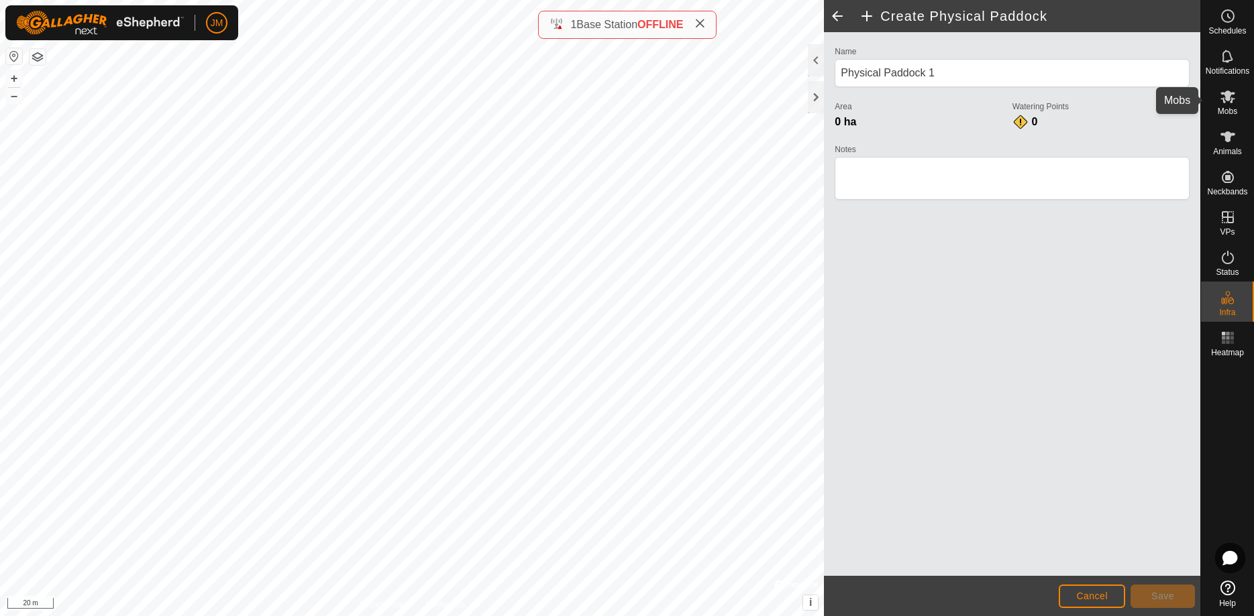
click at [1222, 105] on es-mob-svg-icon at bounding box center [1227, 96] width 24 height 21
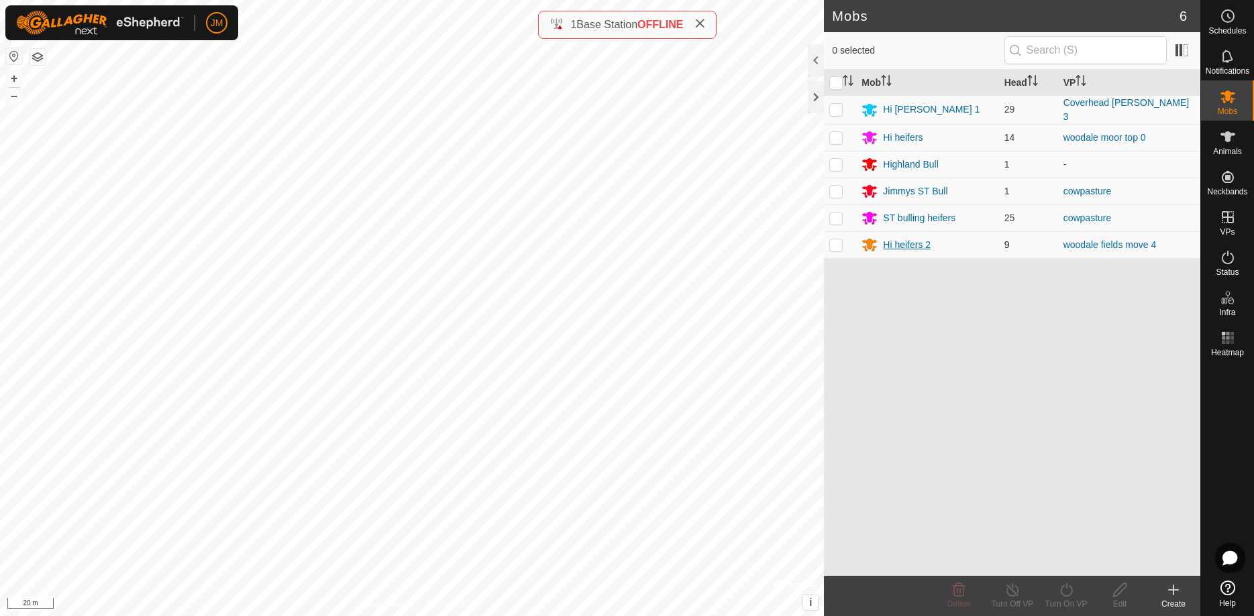
click at [899, 245] on div "Hi heifers 2" at bounding box center [907, 245] width 48 height 14
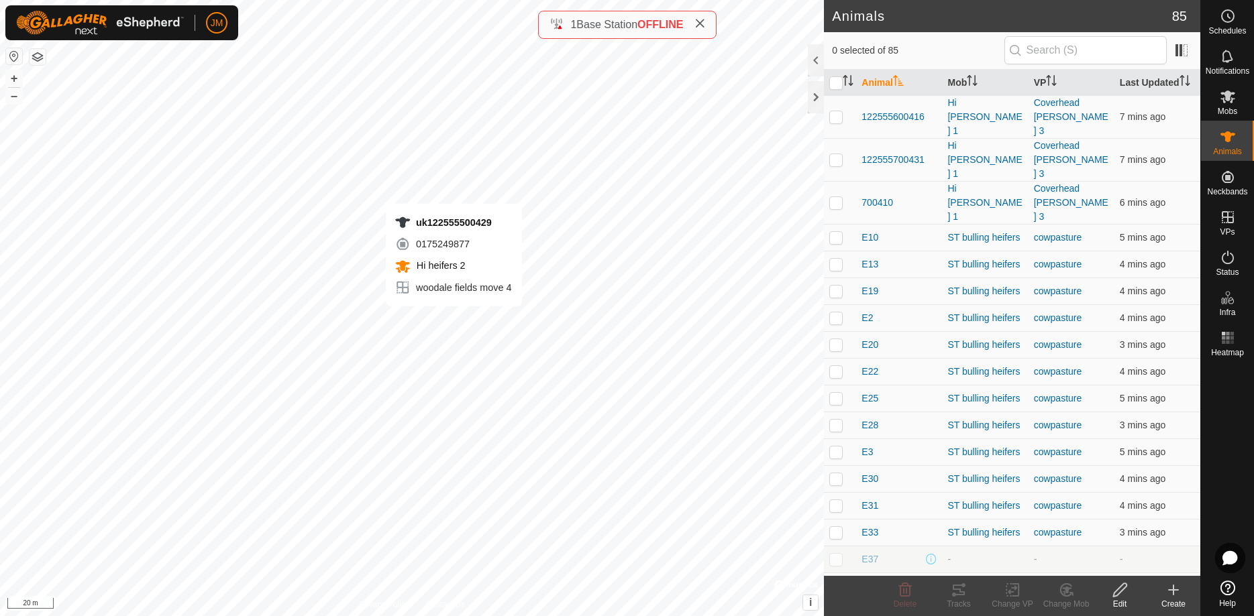
checkbox input "true"
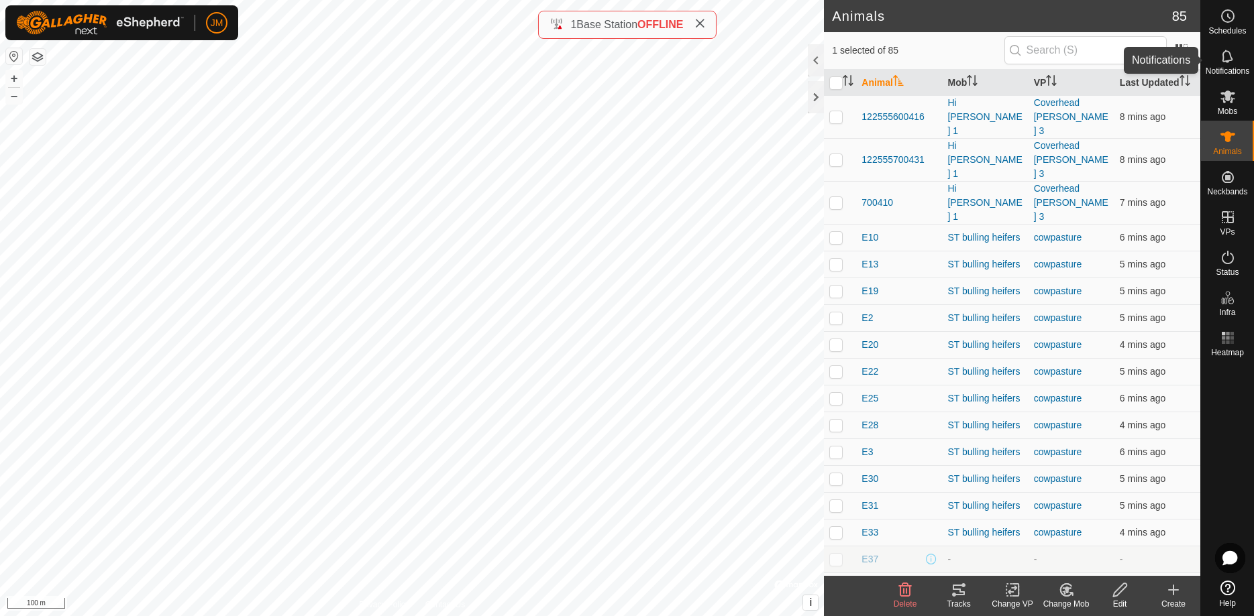
click at [1226, 63] on icon at bounding box center [1227, 56] width 16 height 16
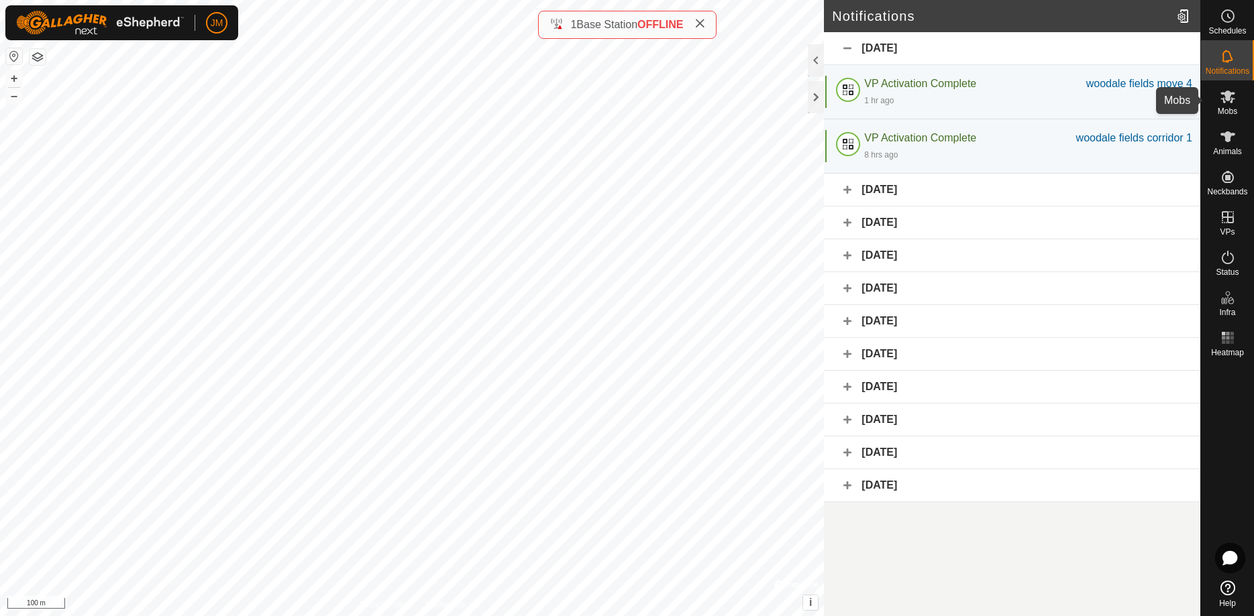
click at [1230, 105] on es-mob-svg-icon at bounding box center [1227, 96] width 24 height 21
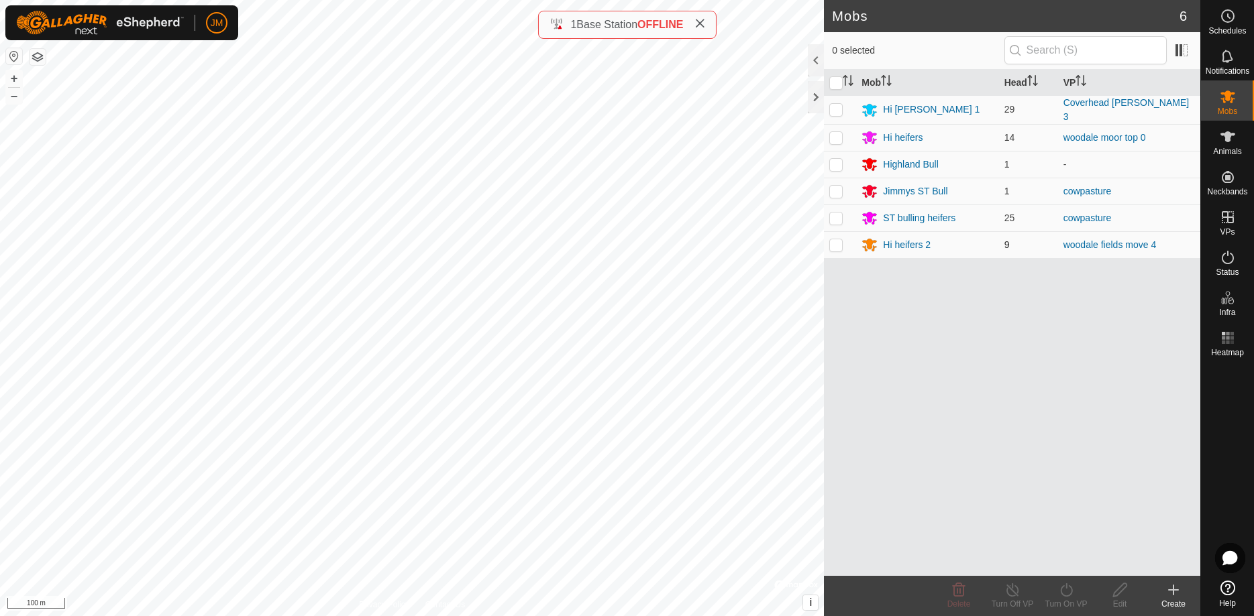
click at [836, 243] on p-checkbox at bounding box center [835, 244] width 13 height 11
checkbox input "true"
click at [908, 242] on div "Hi heifers 2" at bounding box center [907, 245] width 48 height 14
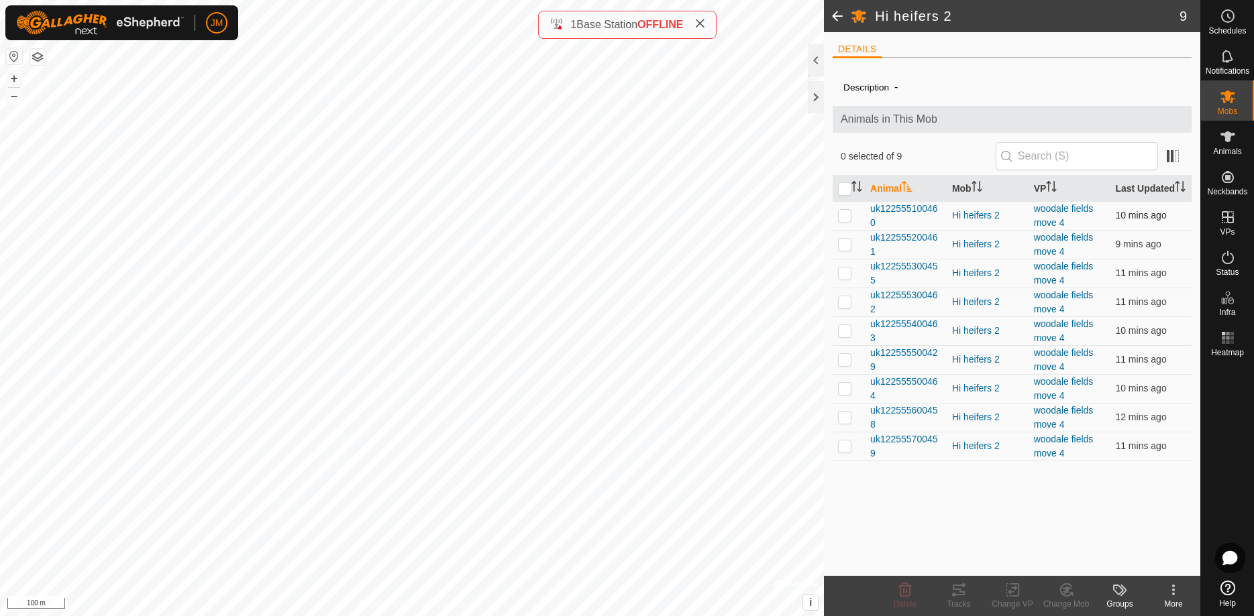
click at [843, 221] on p-checkbox at bounding box center [844, 215] width 13 height 11
click at [959, 601] on div "Tracks" at bounding box center [959, 604] width 54 height 12
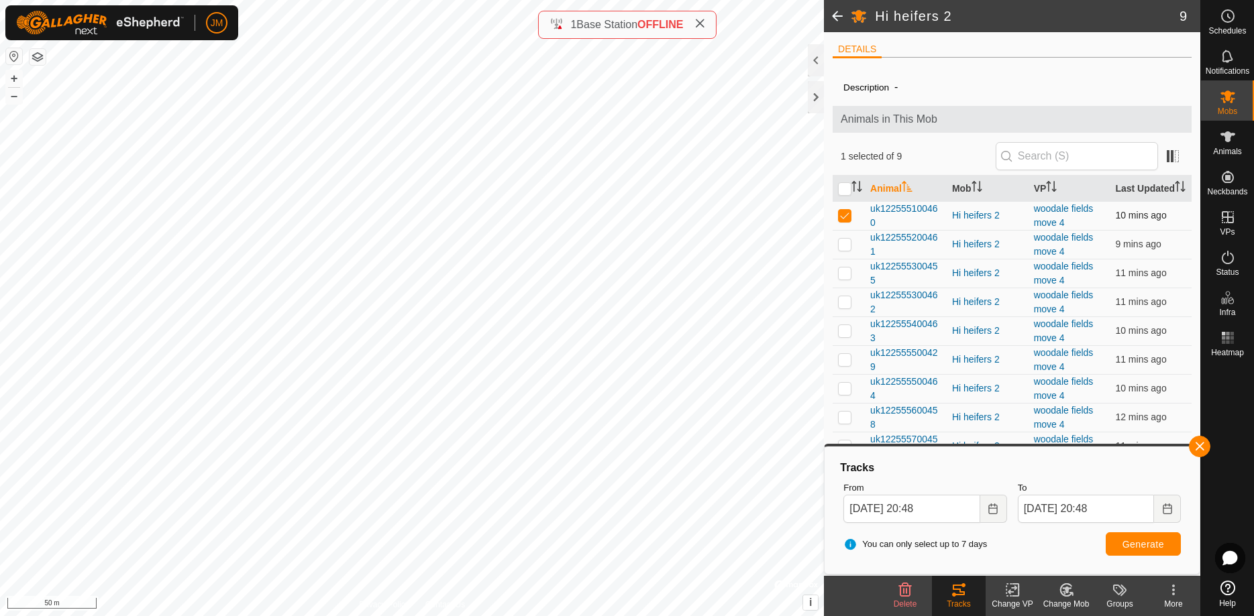
click at [846, 221] on p-checkbox at bounding box center [844, 215] width 13 height 11
checkbox input "false"
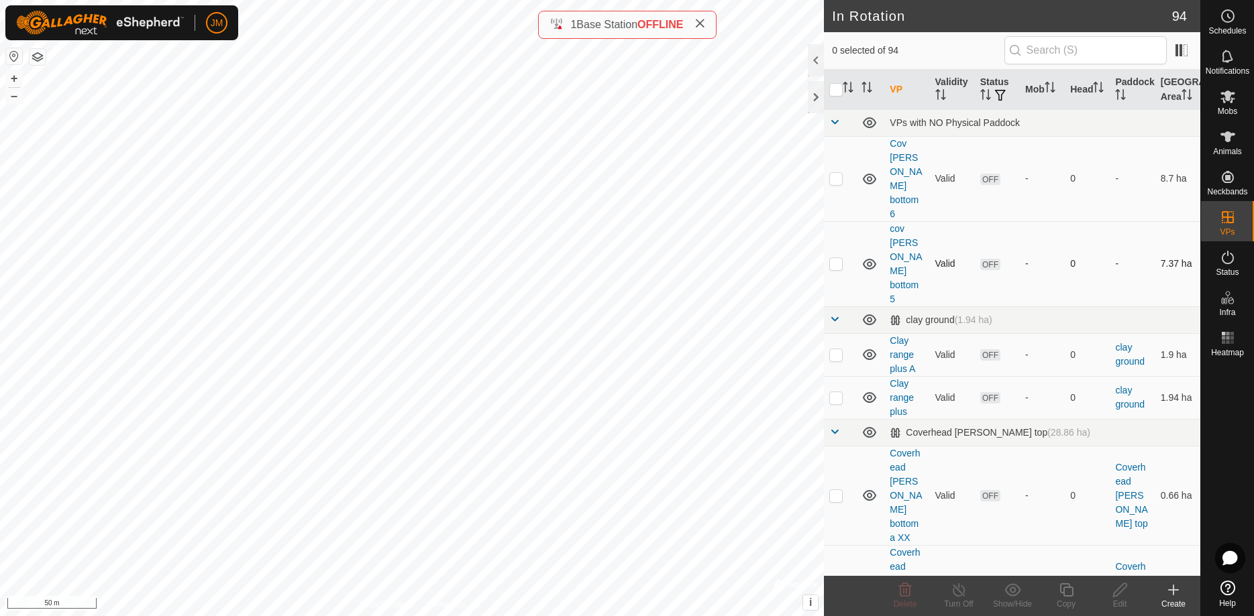
checkbox input "true"
checkbox input "false"
click at [1063, 588] on icon at bounding box center [1066, 590] width 17 height 16
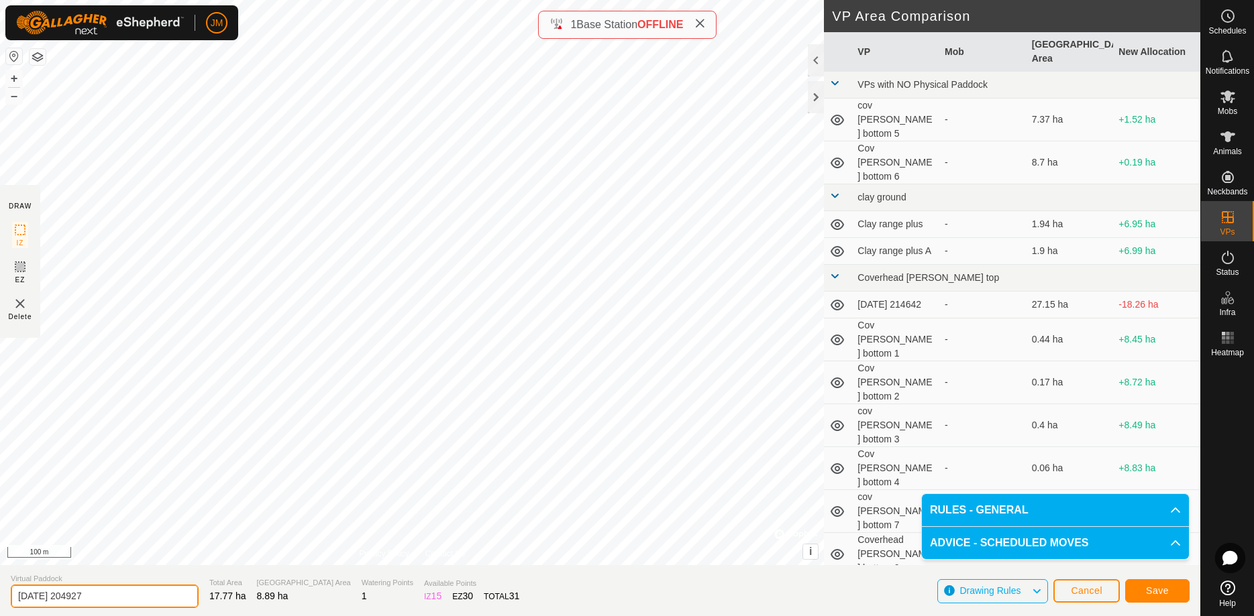
drag, startPoint x: 105, startPoint y: 597, endPoint x: 4, endPoint y: 595, distance: 101.3
click at [11, 595] on input "[DATE] 204927" at bounding box center [105, 596] width 188 height 23
type input "woodale moor x"
click at [1152, 590] on span "Save" at bounding box center [1157, 591] width 23 height 11
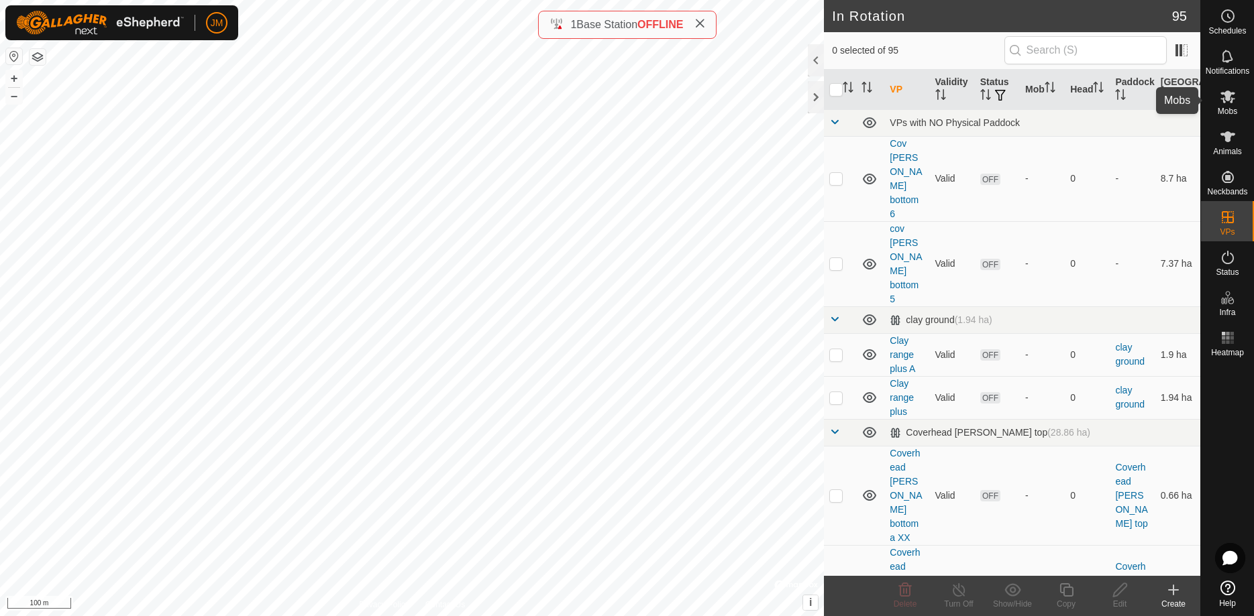
click at [1227, 105] on es-mob-svg-icon at bounding box center [1227, 96] width 24 height 21
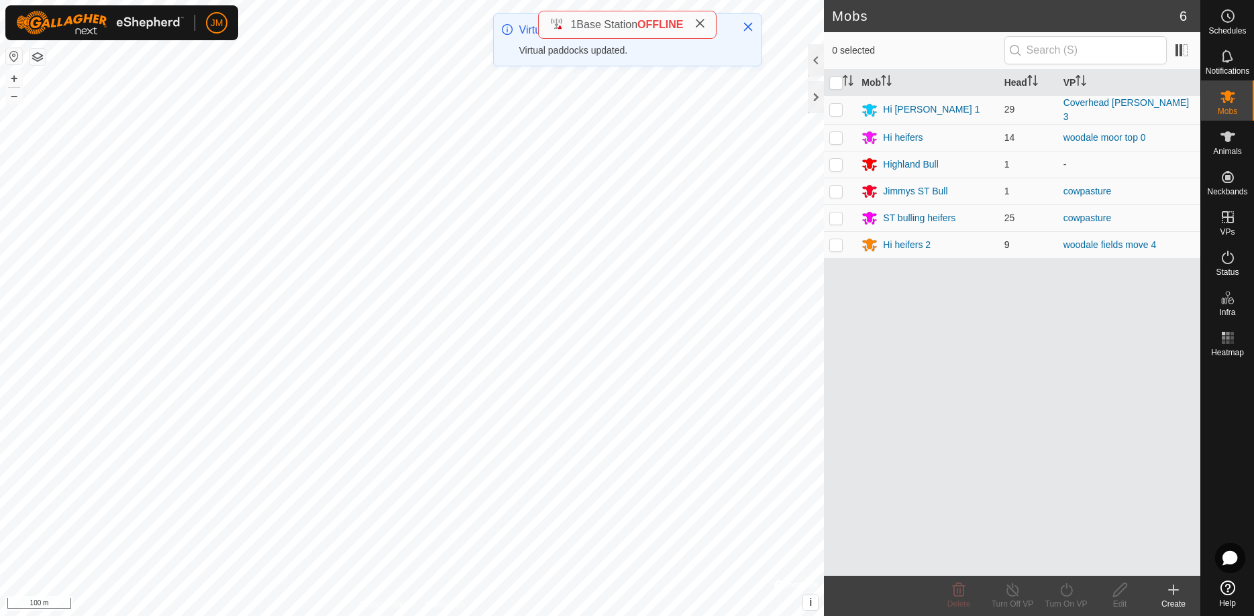
click at [832, 241] on p-checkbox at bounding box center [835, 244] width 13 height 11
checkbox input "true"
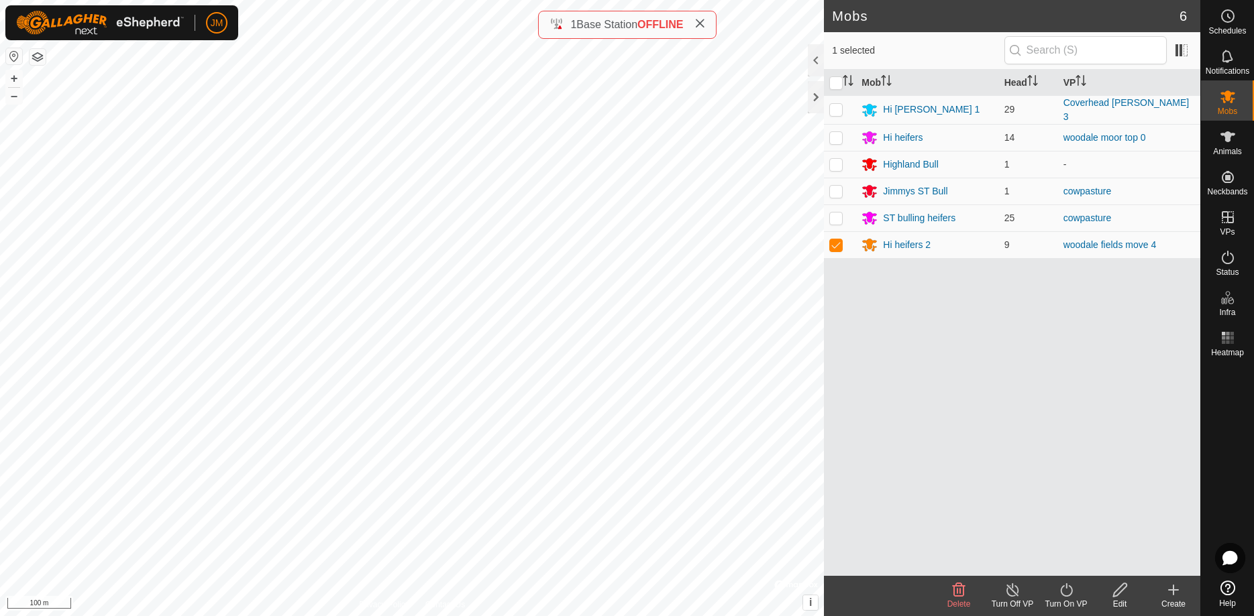
click at [1067, 591] on icon at bounding box center [1066, 590] width 17 height 16
click at [1070, 561] on link "Now" at bounding box center [1106, 560] width 133 height 27
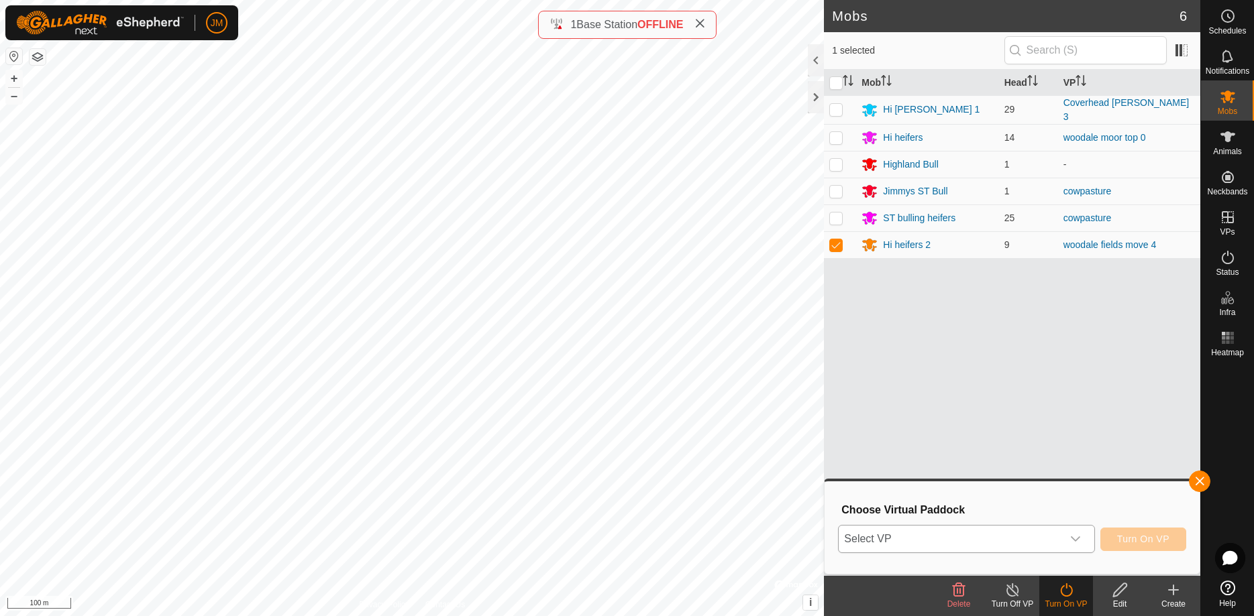
click at [893, 540] on span "Select VP" at bounding box center [949, 539] width 223 height 27
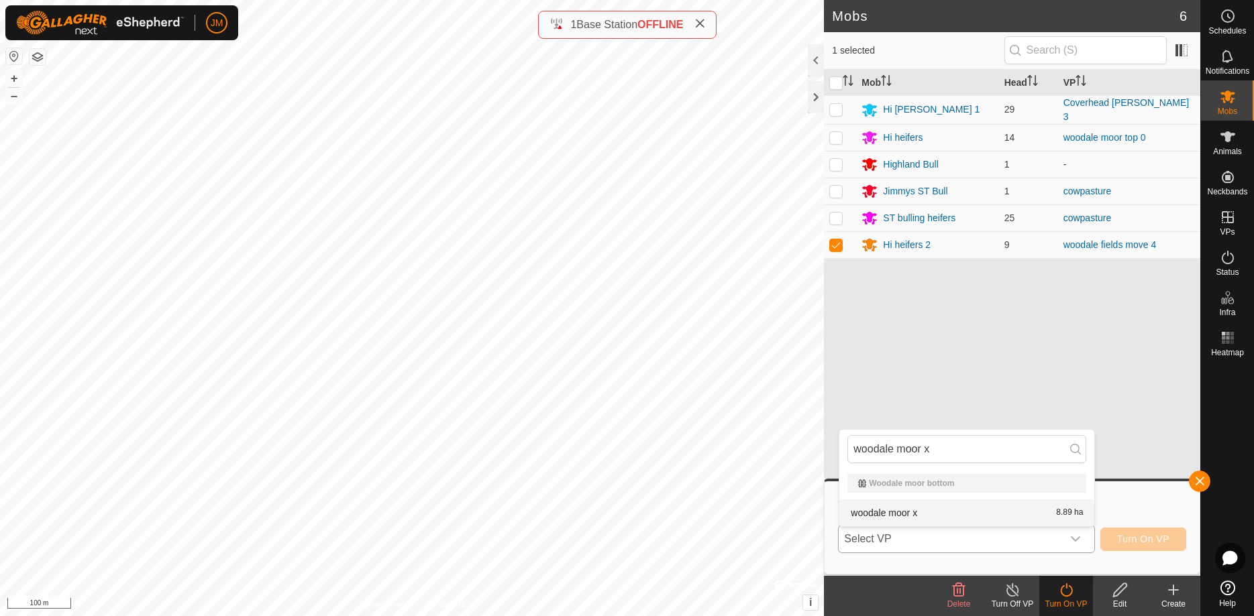
type input "woodale moor x"
click at [914, 513] on li "woodale moor x 8.89 ha" at bounding box center [966, 513] width 255 height 27
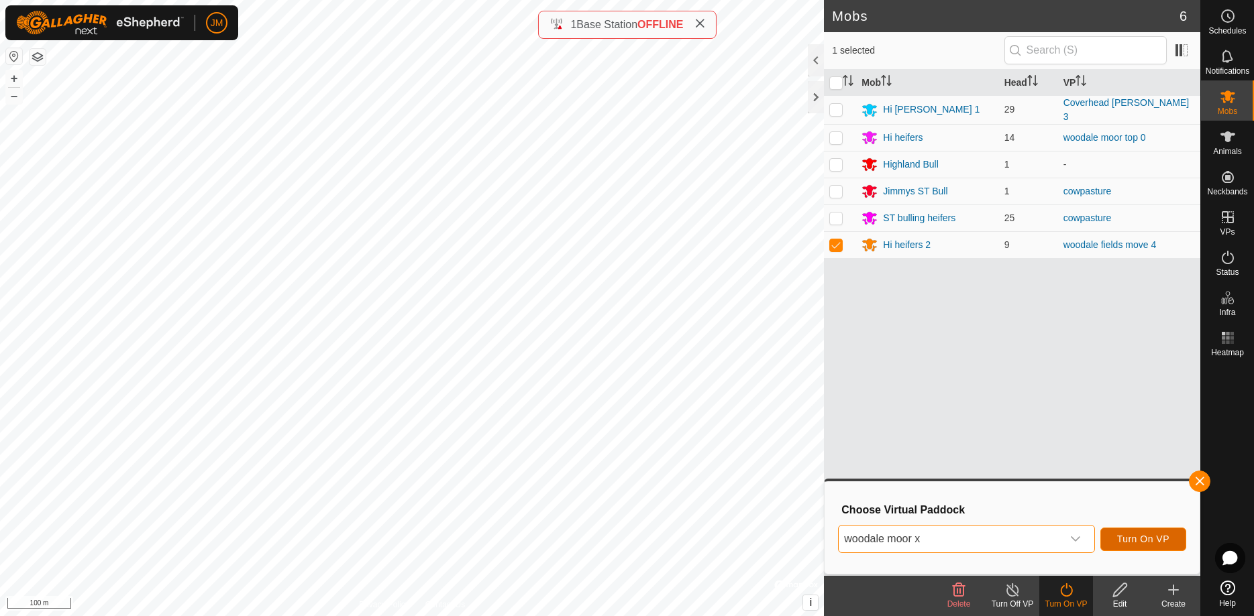
click at [1125, 537] on span "Turn On VP" at bounding box center [1143, 539] width 52 height 11
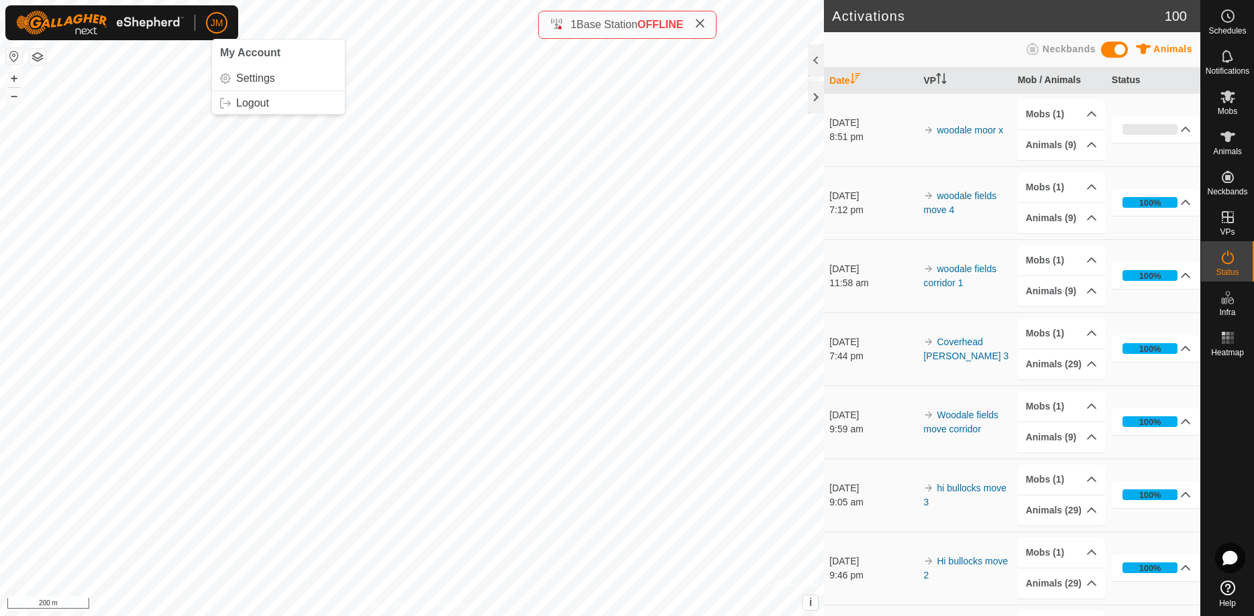
click at [220, 26] on span "JM" at bounding box center [217, 23] width 13 height 14
click at [256, 105] on link "Logout" at bounding box center [278, 103] width 133 height 21
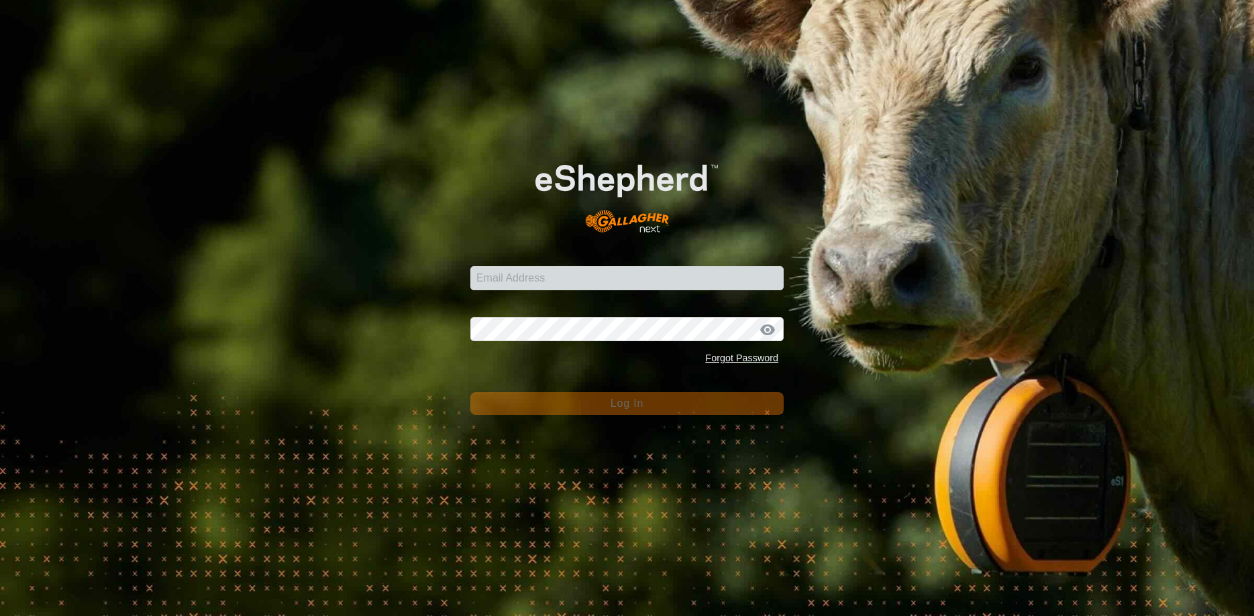
type input "[PERSON_NAME][EMAIL_ADDRESS][DOMAIN_NAME]"
